Goal: Task Accomplishment & Management: Manage account settings

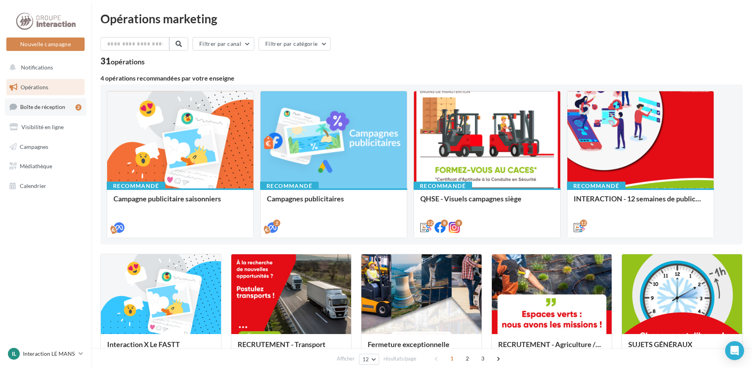
click at [60, 108] on span "Boîte de réception" at bounding box center [42, 107] width 45 height 7
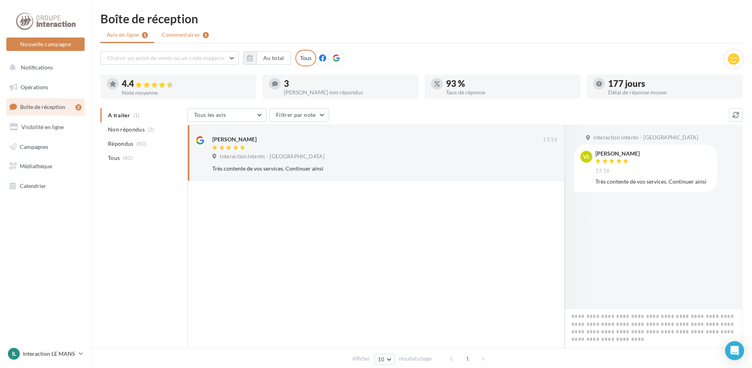
click at [179, 35] on span "Commentaires" at bounding box center [181, 35] width 38 height 8
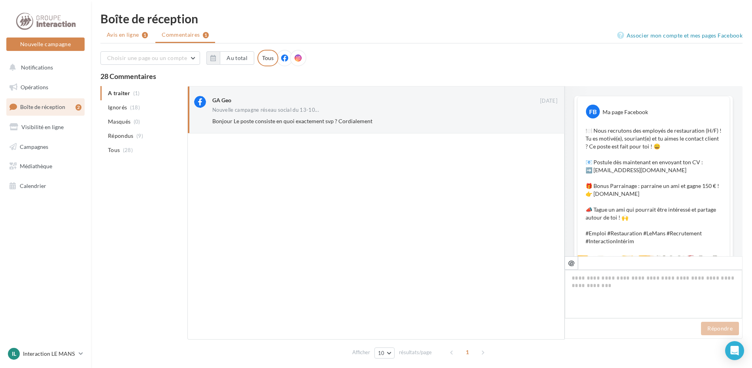
scroll to position [205, 0]
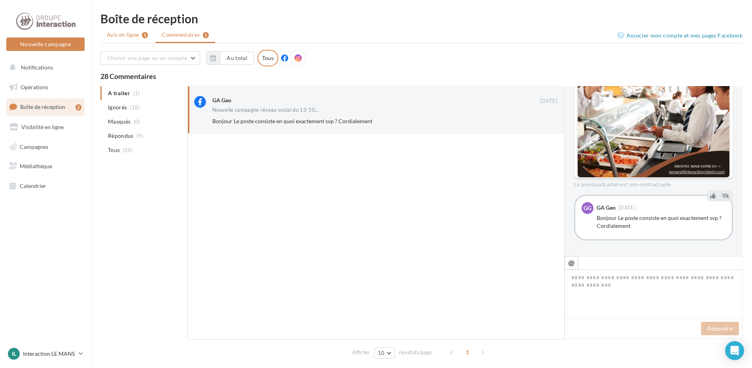
click at [128, 36] on span "Avis en ligne" at bounding box center [123, 35] width 32 height 8
